Goal: Information Seeking & Learning: Check status

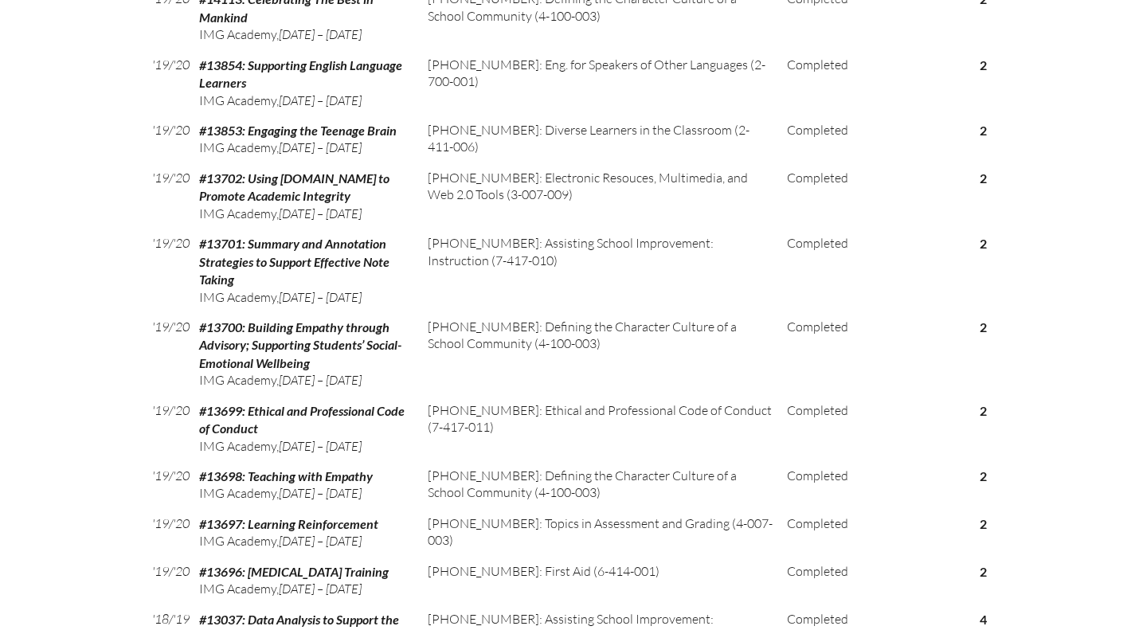
scroll to position [3877, 0]
drag, startPoint x: 154, startPoint y: 280, endPoint x: 989, endPoint y: 289, distance: 835.3
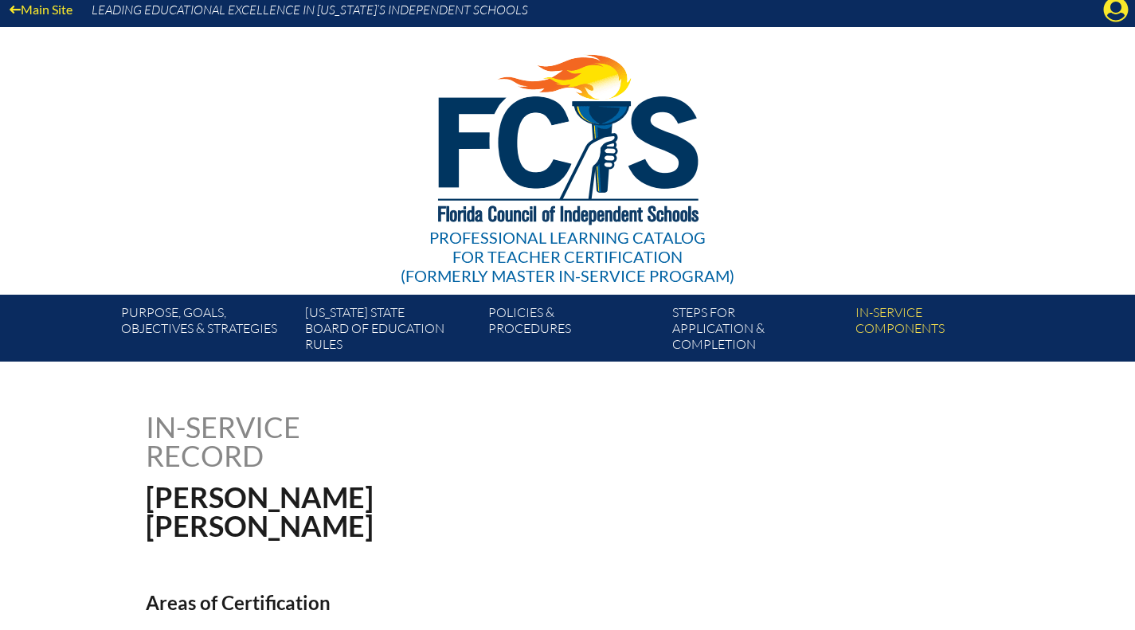
scroll to position [0, 0]
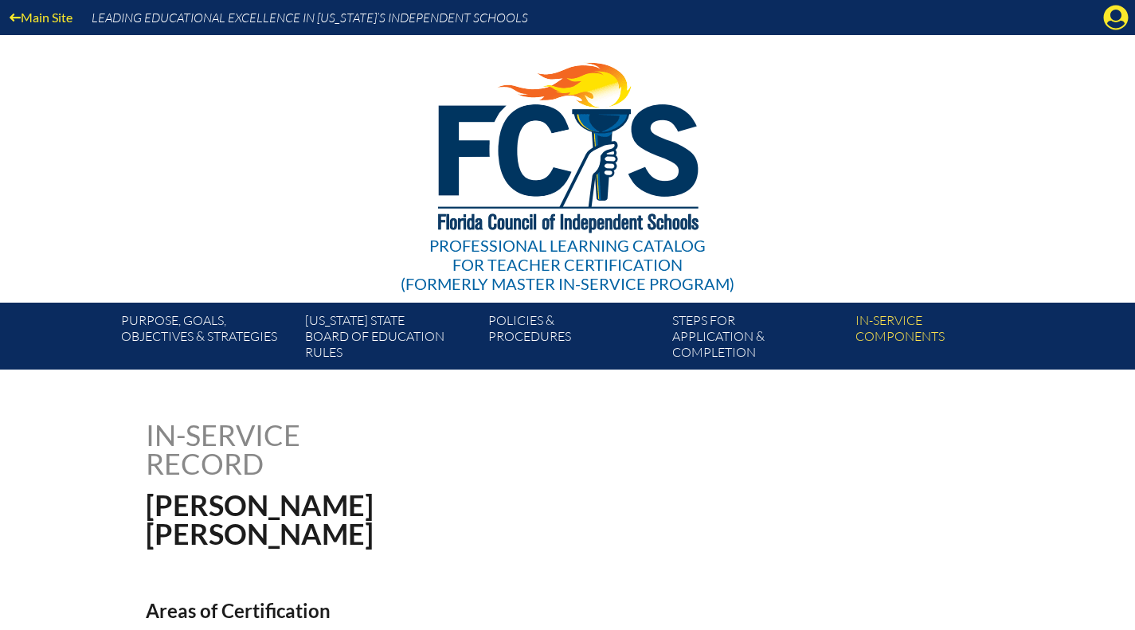
click at [1111, 25] on icon "Manage account" at bounding box center [1115, 17] width 25 height 25
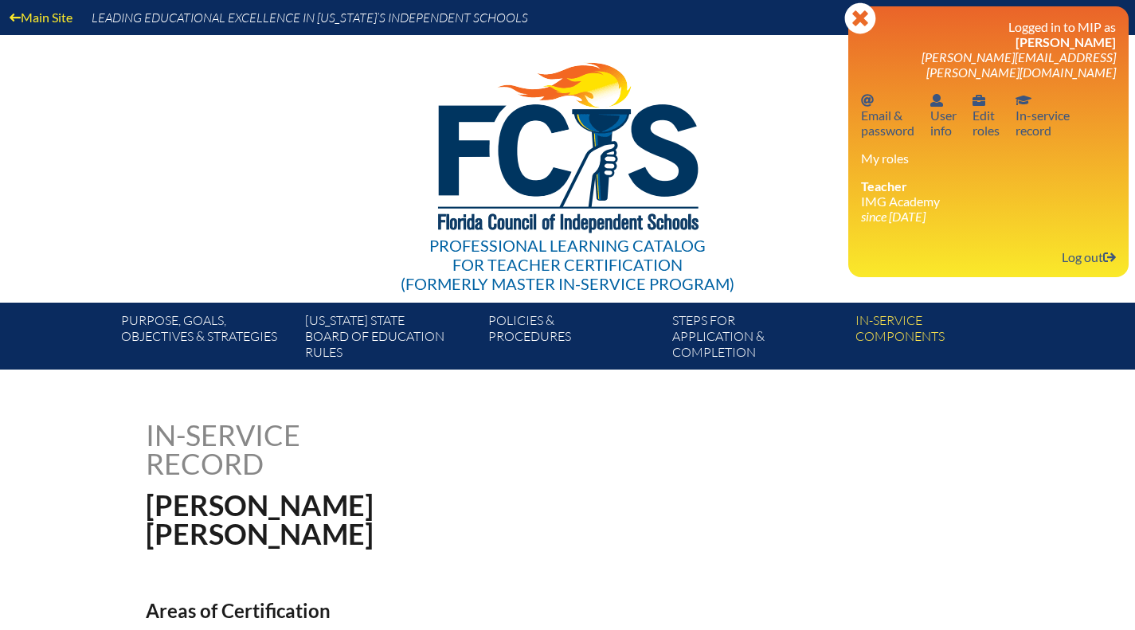
click at [1081, 246] on link "Log out Log out" at bounding box center [1088, 256] width 67 height 21
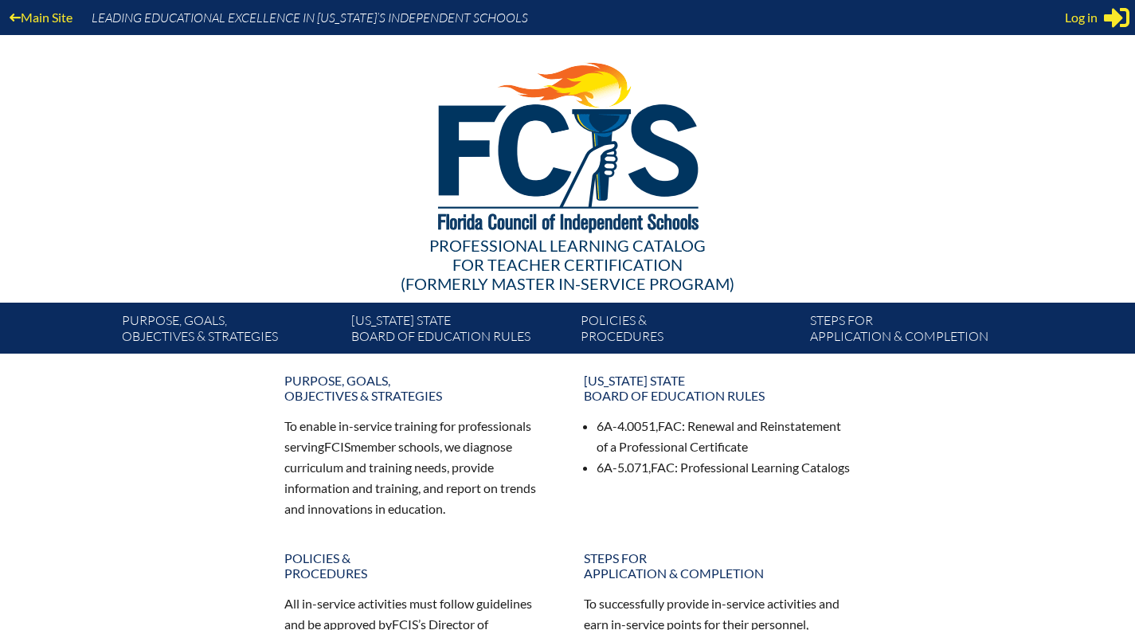
type input "[PERSON_NAME][EMAIL_ADDRESS][PERSON_NAME][DOMAIN_NAME]"
click at [1046, 212] on div "Professional Learning Catalog for Teacher Certification (formerly Master In-ser…" at bounding box center [568, 169] width 968 height 268
